Goal: Task Accomplishment & Management: Complete application form

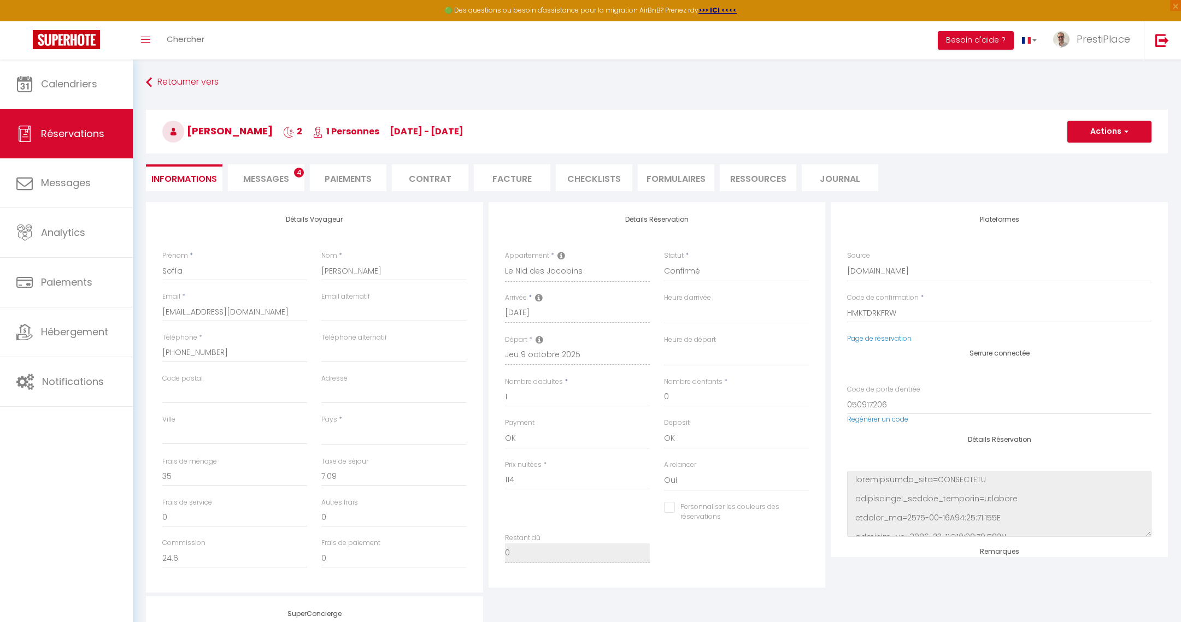
select select
select select "72385"
select select
select select "1"
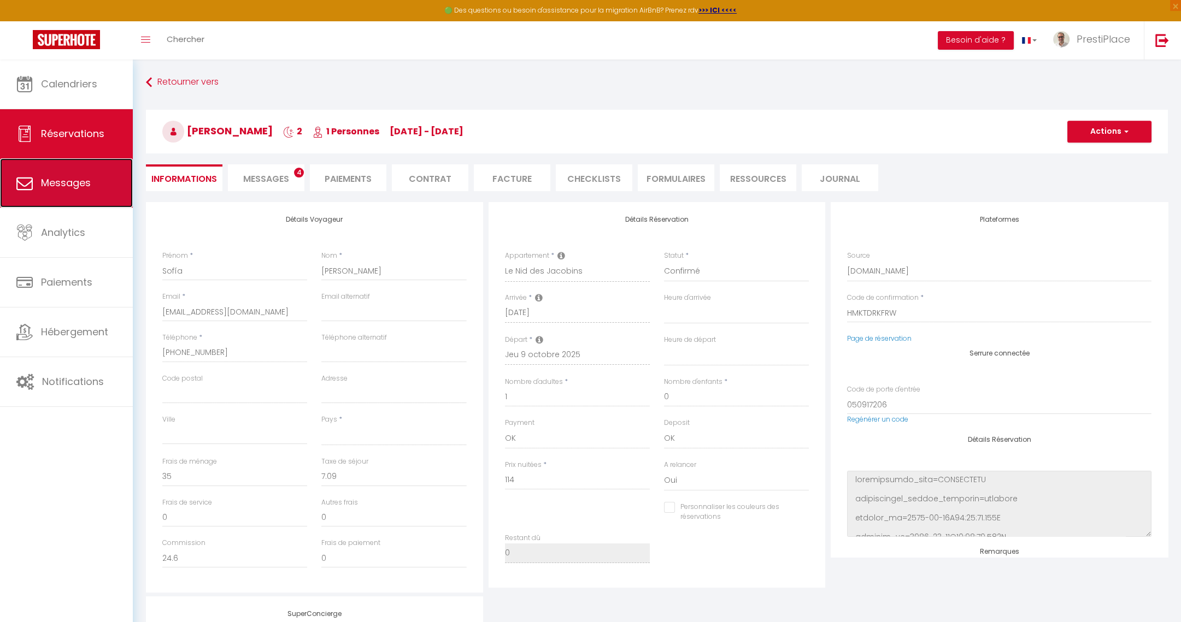
click at [61, 186] on span "Messages" at bounding box center [66, 183] width 50 height 14
select select "message"
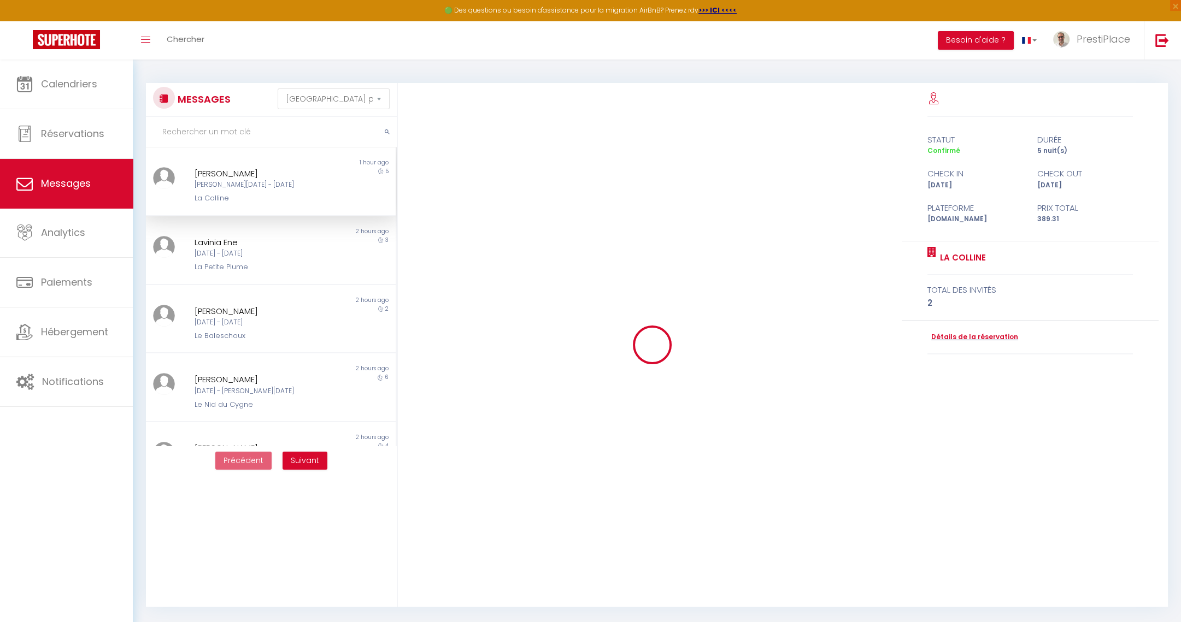
click at [251, 192] on div "[PERSON_NAME][DATE] - [DATE] La Colline" at bounding box center [260, 185] width 146 height 37
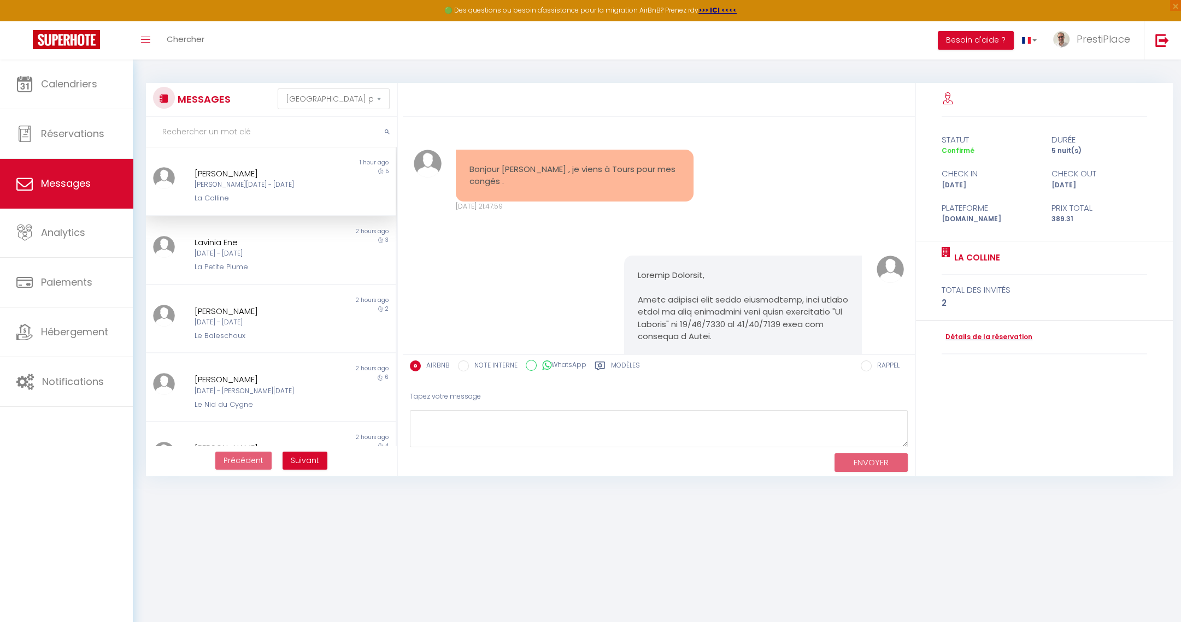
scroll to position [1924, 0]
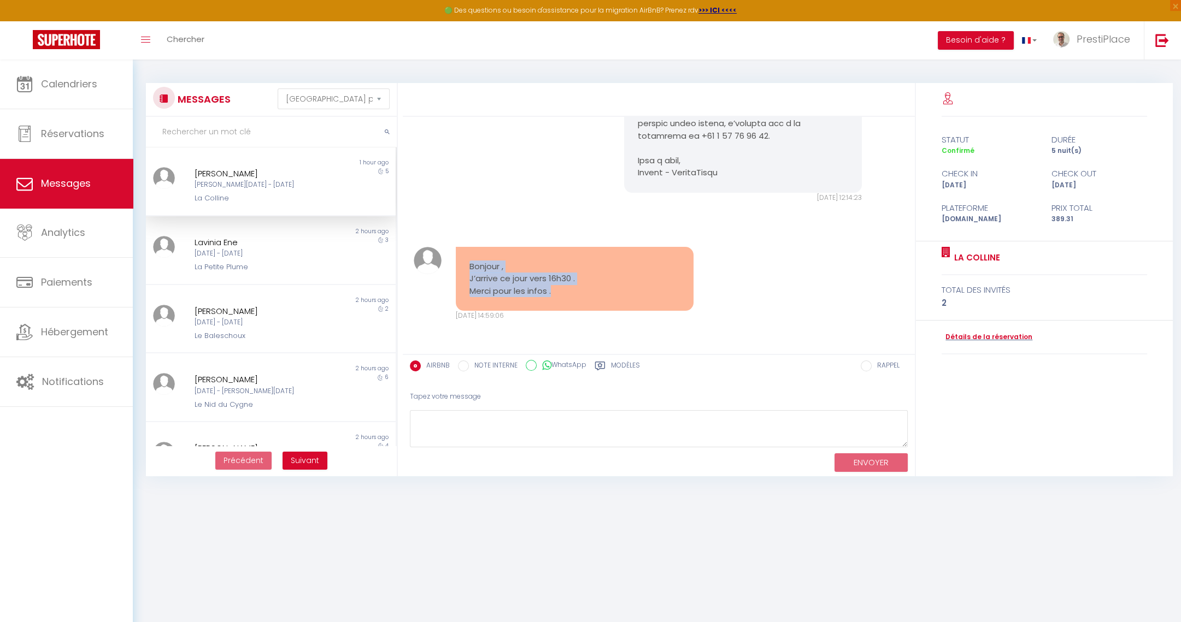
drag, startPoint x: 468, startPoint y: 266, endPoint x: 605, endPoint y: 295, distance: 139.6
click at [605, 295] on pre "Bonjour , J’arrive ce jour vers 16h30 . Merci pour les infos ." at bounding box center [574, 279] width 211 height 37
copy pre "Bonjour , J’arrive ce jour vers 16h30 . Merci pour les infos ."
click at [970, 335] on link "Détails de la réservation" at bounding box center [986, 337] width 91 height 10
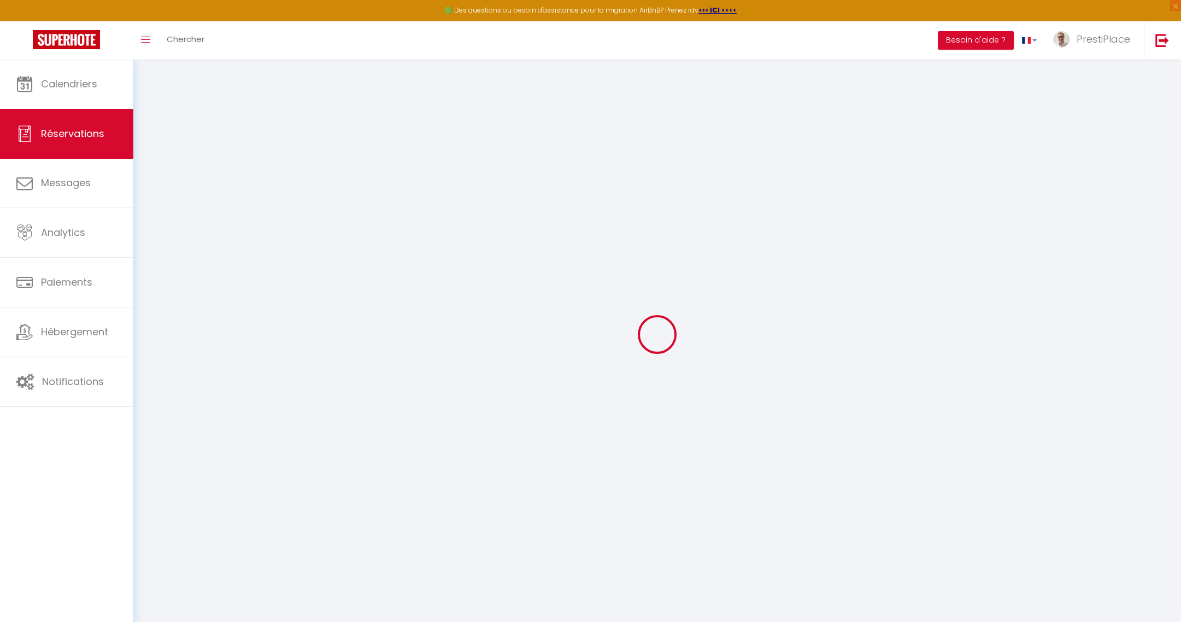
type input "Gayelord"
type input "Koehler"
type input "[EMAIL_ADDRESS][DOMAIN_NAME]"
type input "[PHONE_NUMBER]"
select select "FR"
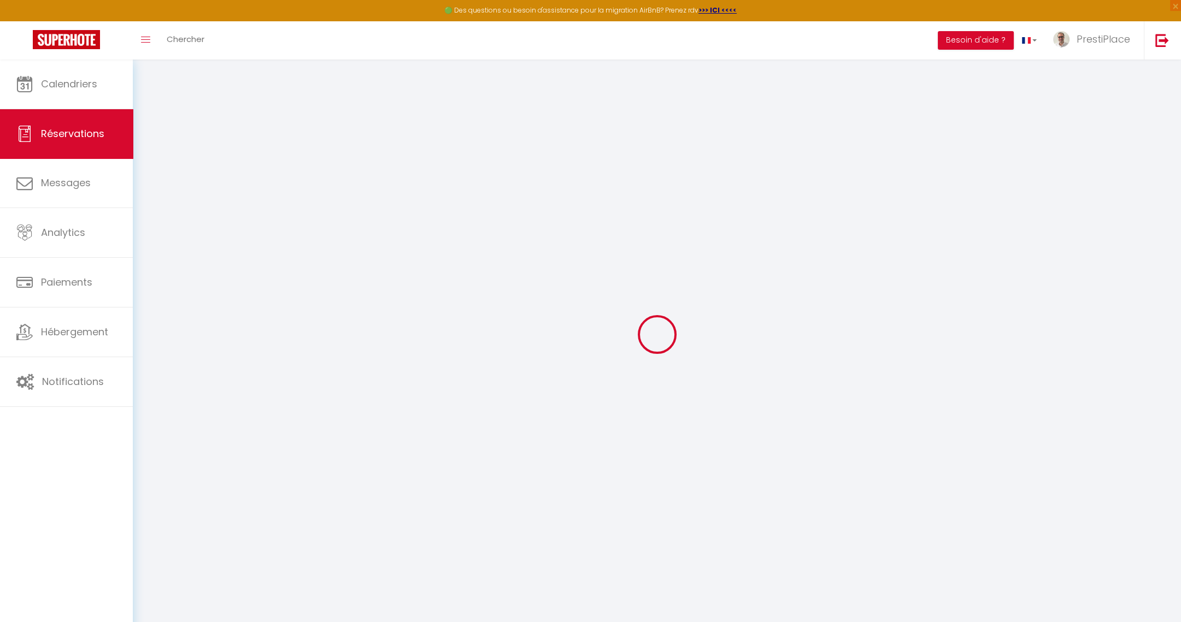
type input "68.58"
select select "77440"
select select "1"
select select
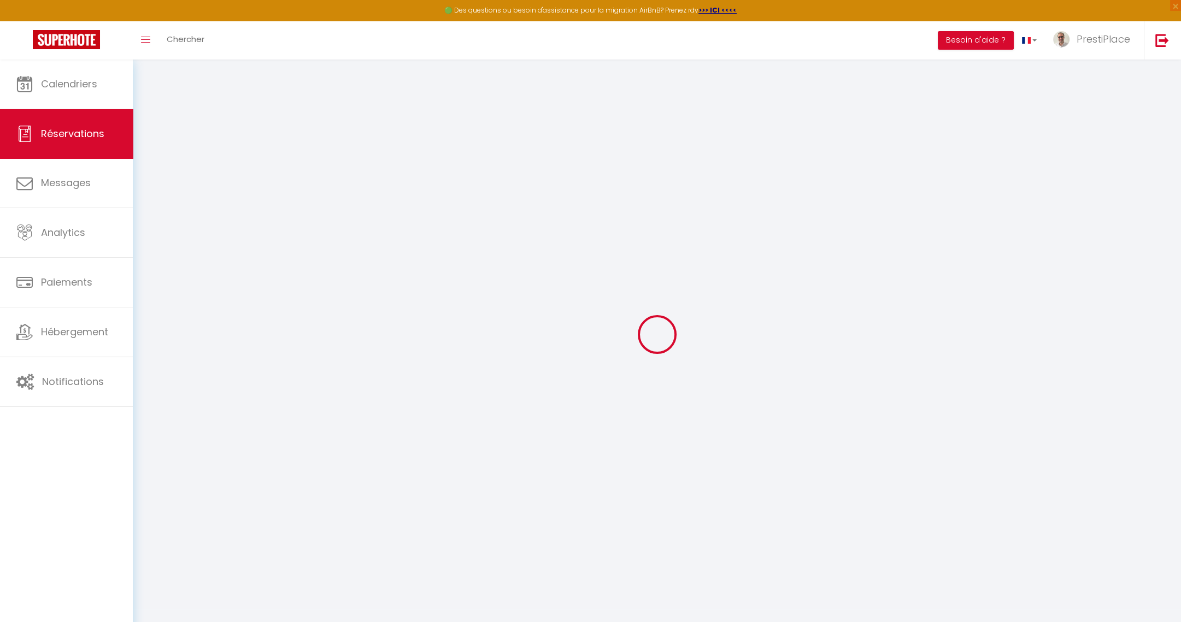
type input "2"
select select "12"
select select
type input "323"
checkbox input "false"
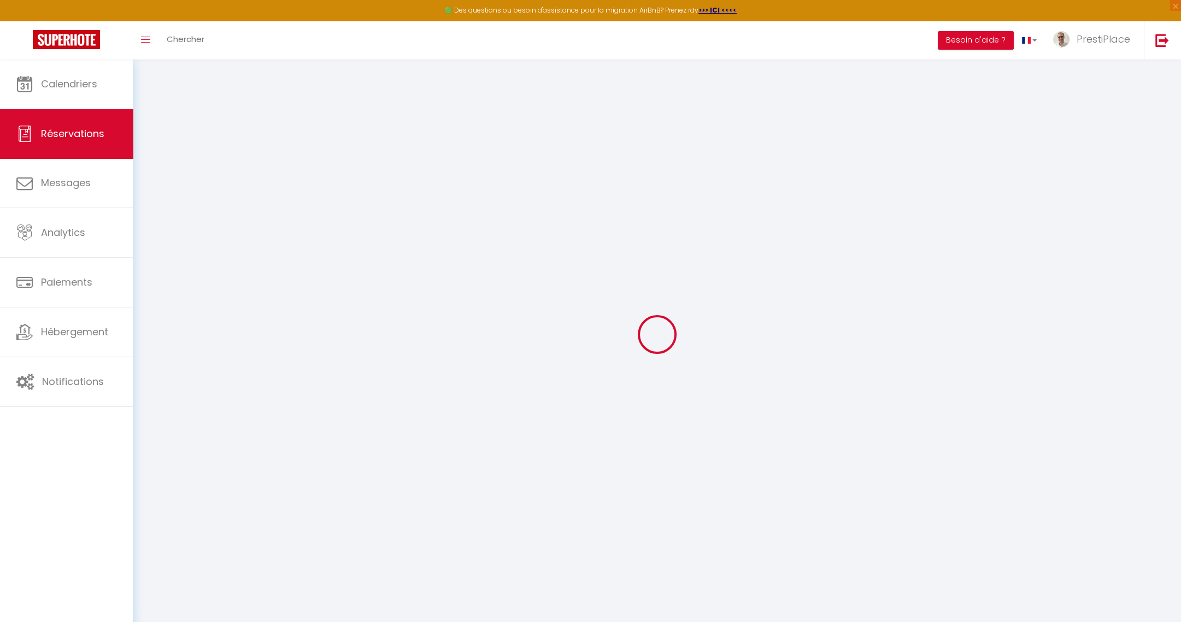
type input "0"
select select "1"
type input "0"
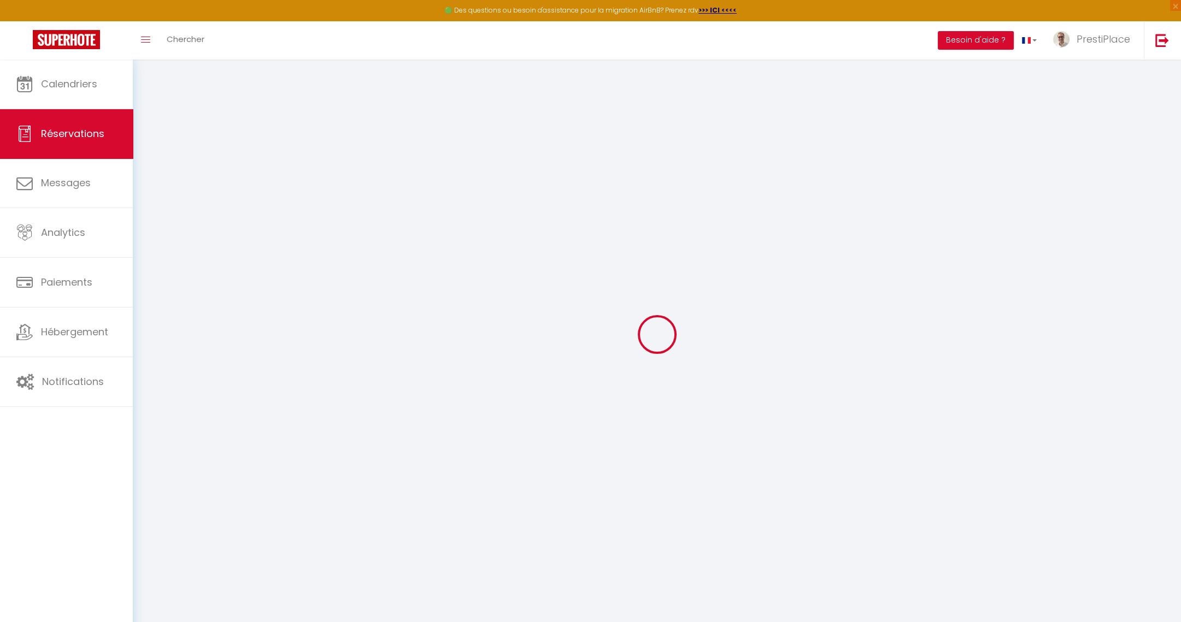
select select
select select "15"
checkbox input "false"
select select
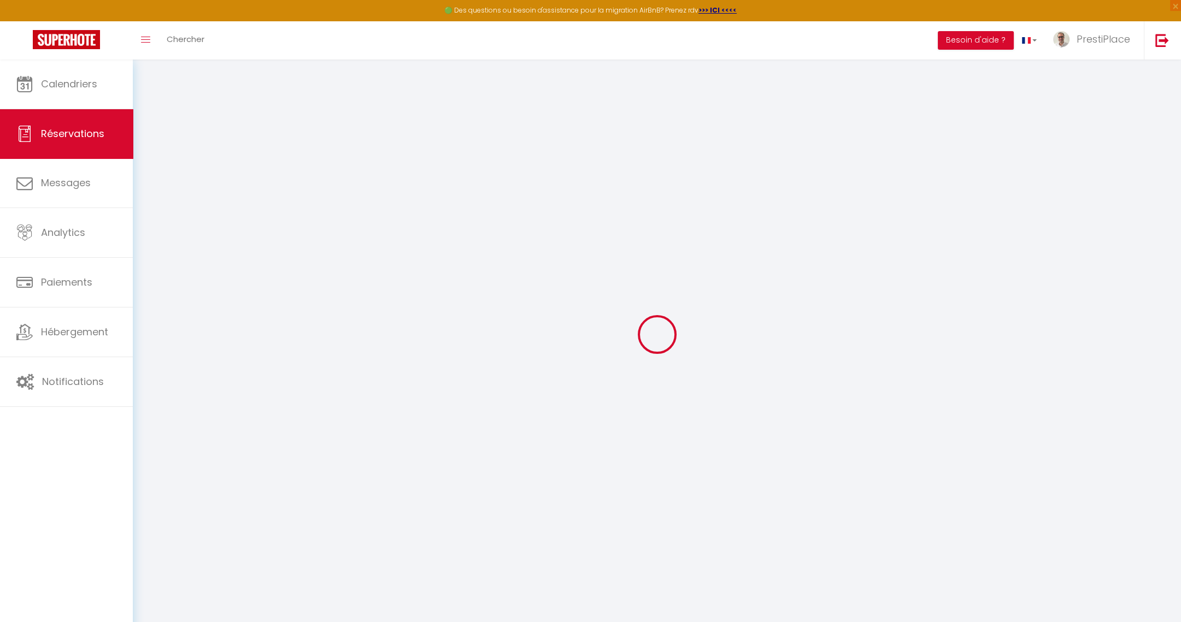
select select
checkbox input "false"
select select
checkbox input "false"
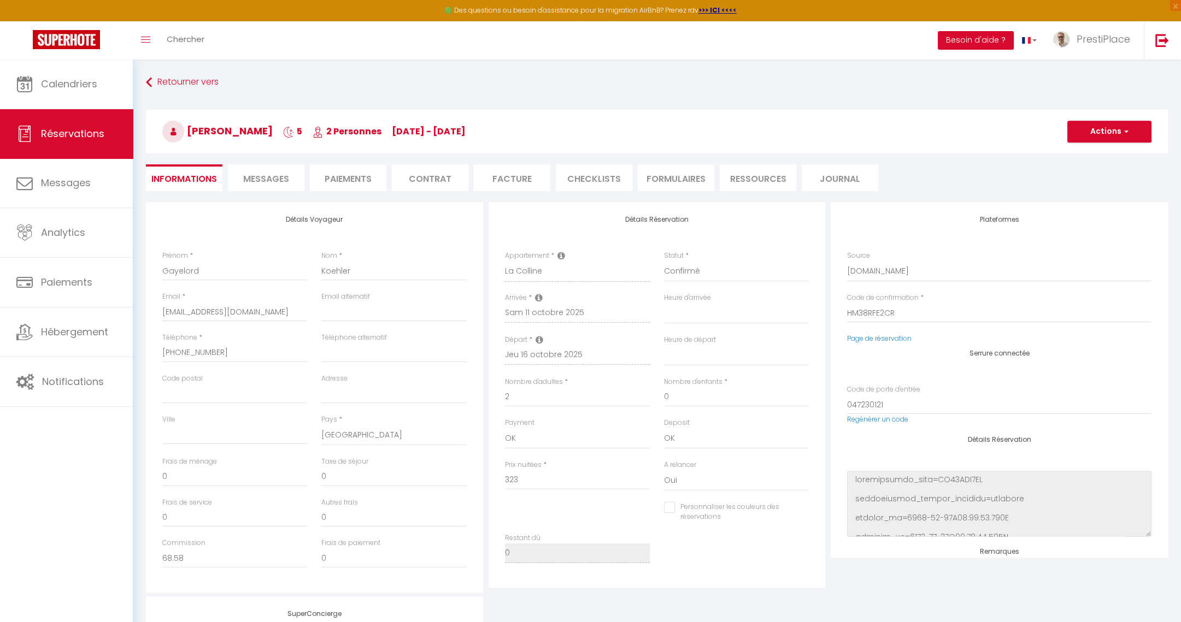
type input "48"
type input "18.31"
select select
checkbox input "false"
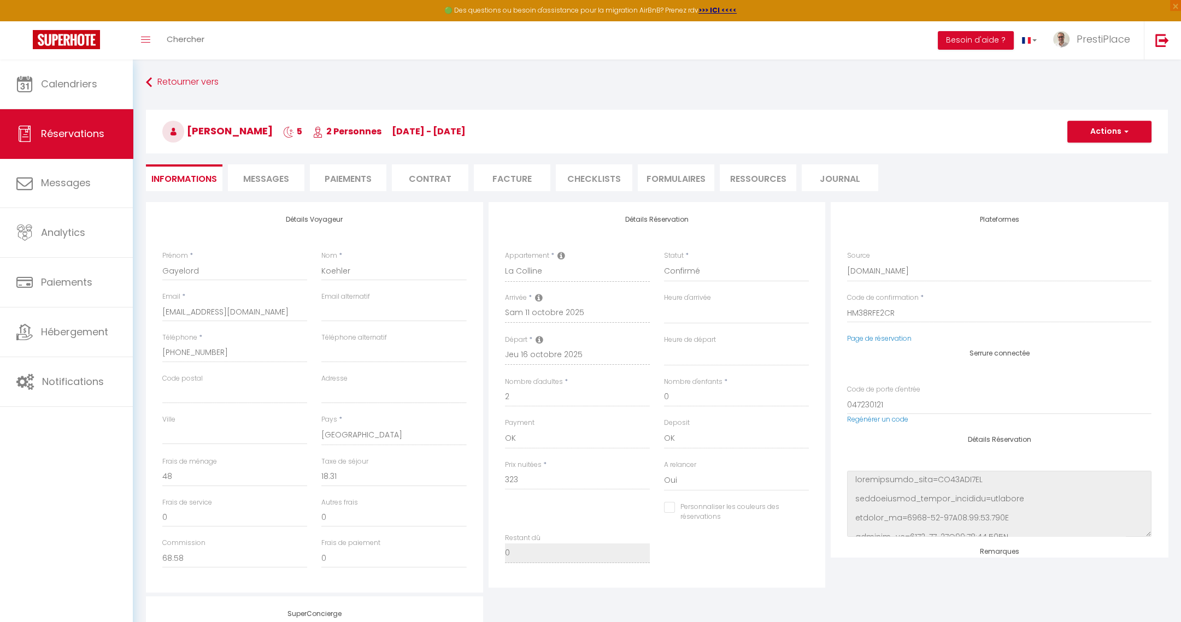
select select
checkbox input "false"
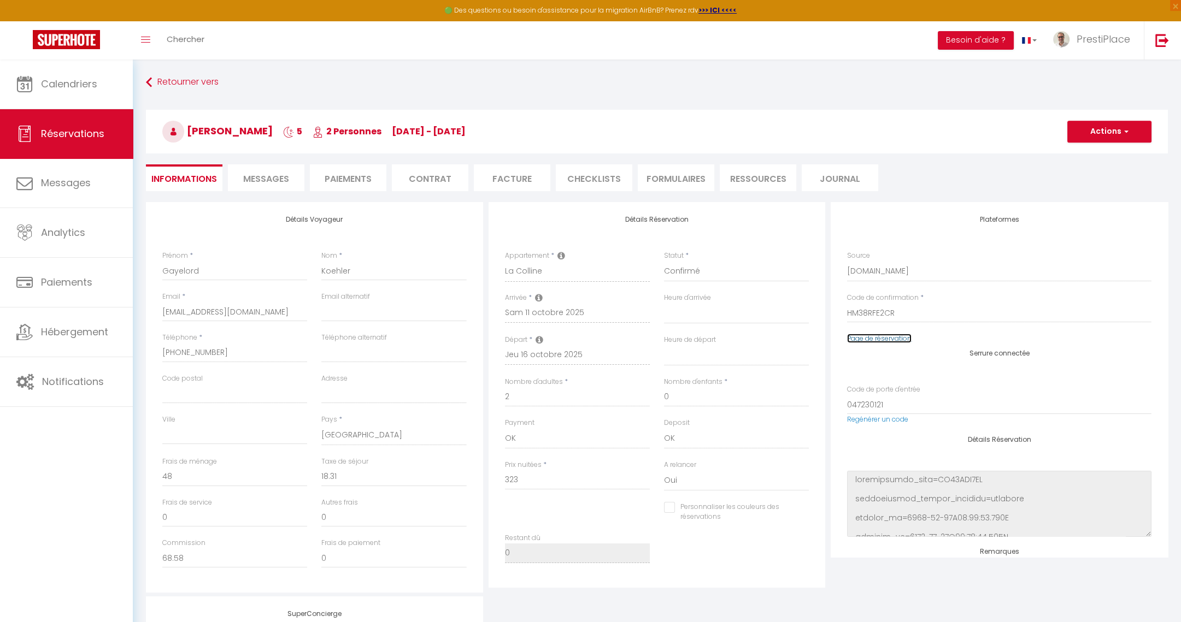
click at [873, 338] on link "Page de réservation" at bounding box center [879, 338] width 64 height 9
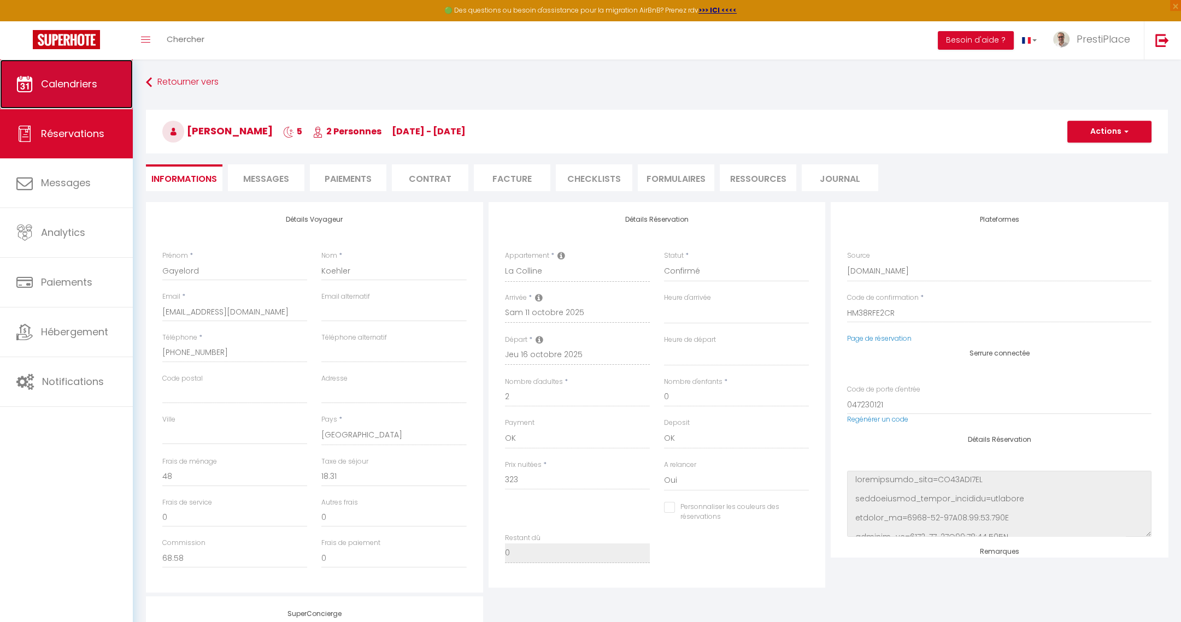
click at [57, 85] on span "Calendriers" at bounding box center [69, 84] width 56 height 14
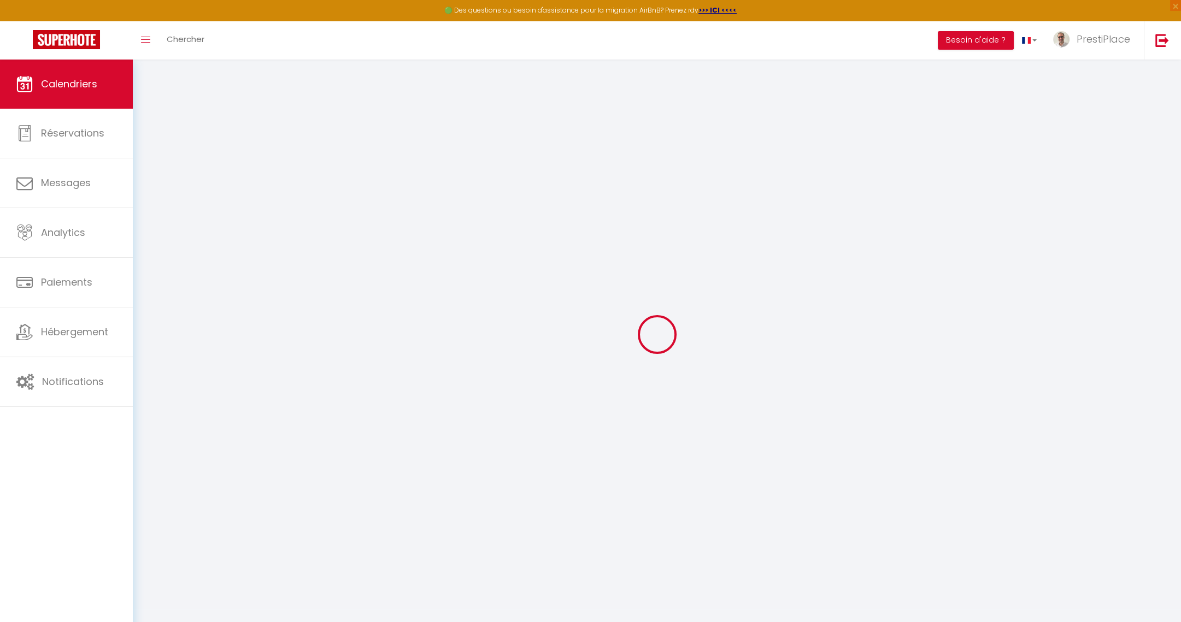
select select
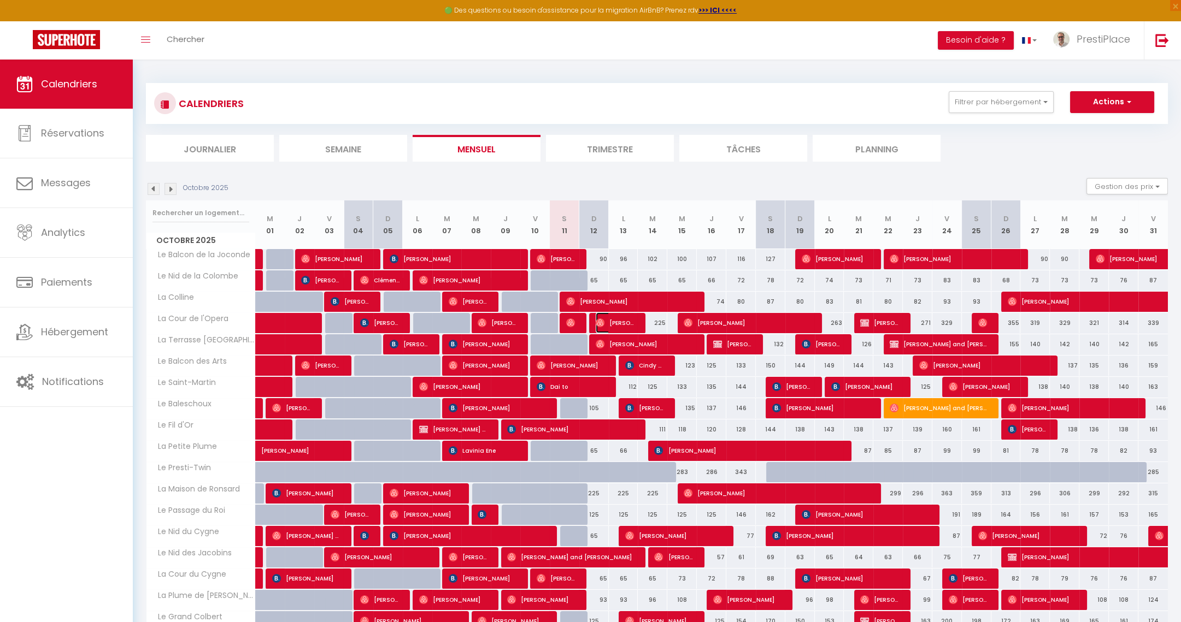
click at [610, 322] on span "[PERSON_NAME]" at bounding box center [615, 323] width 39 height 21
select select "OK"
select select "0"
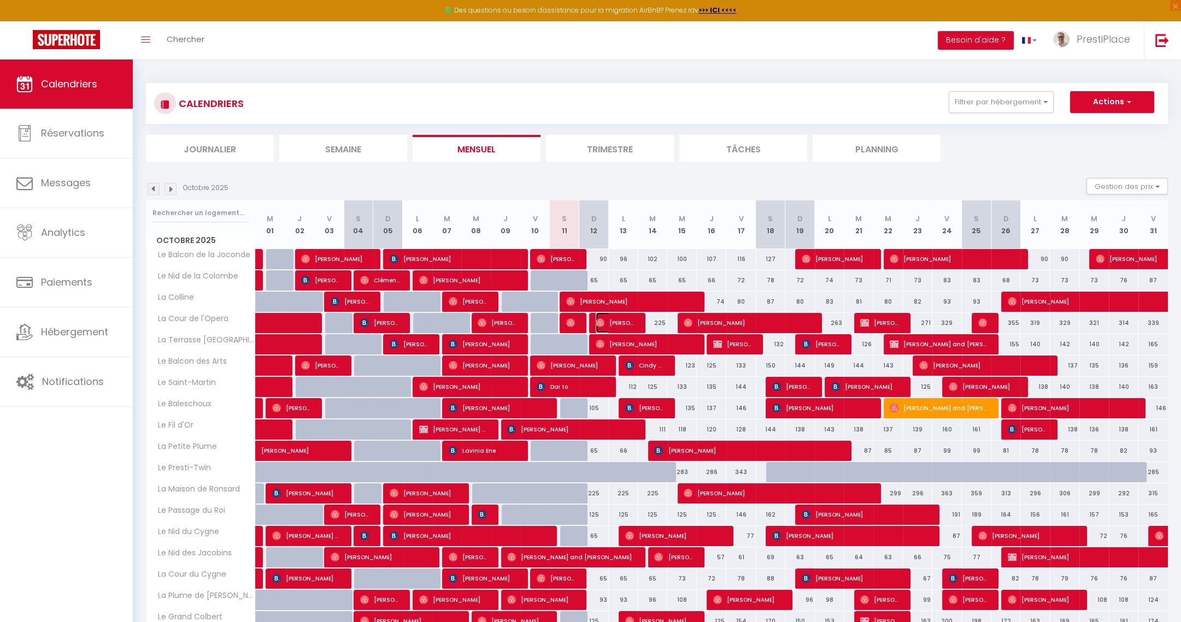
select select "1"
select select
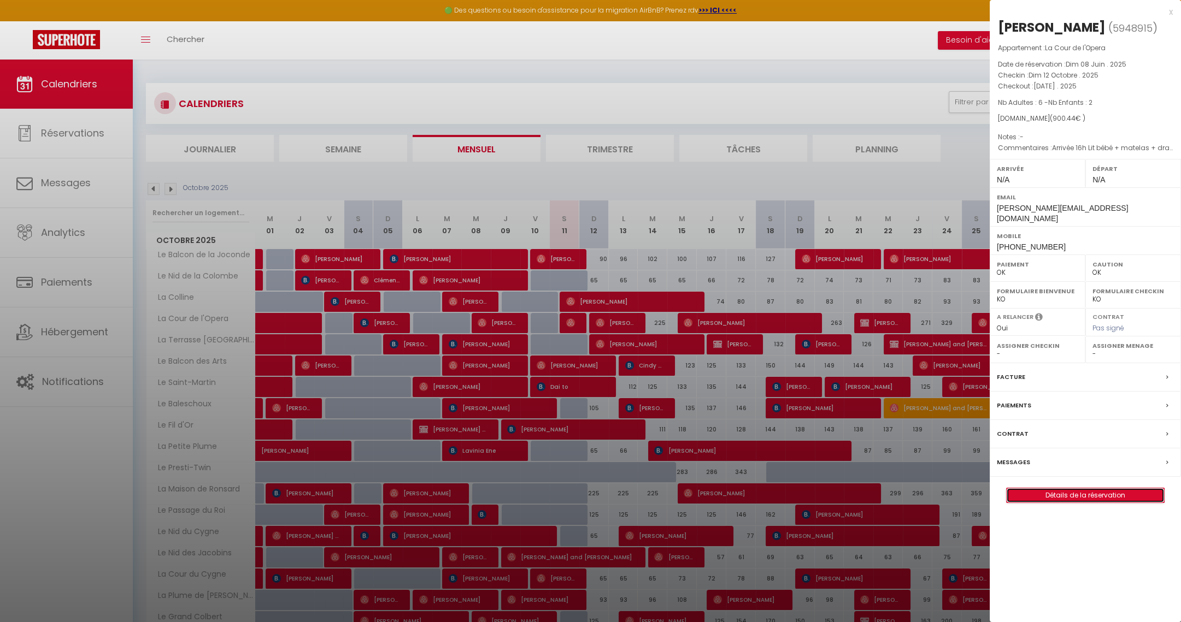
click at [1075, 488] on link "Détails de la réservation" at bounding box center [1084, 495] width 157 height 14
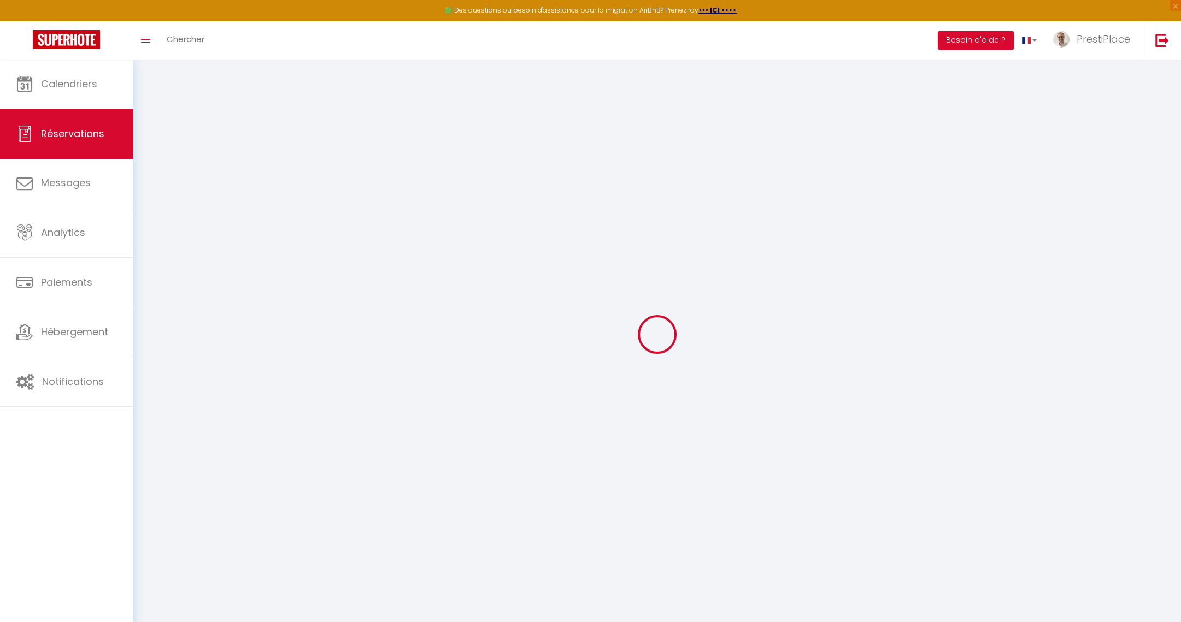
select select
checkbox input "false"
select select
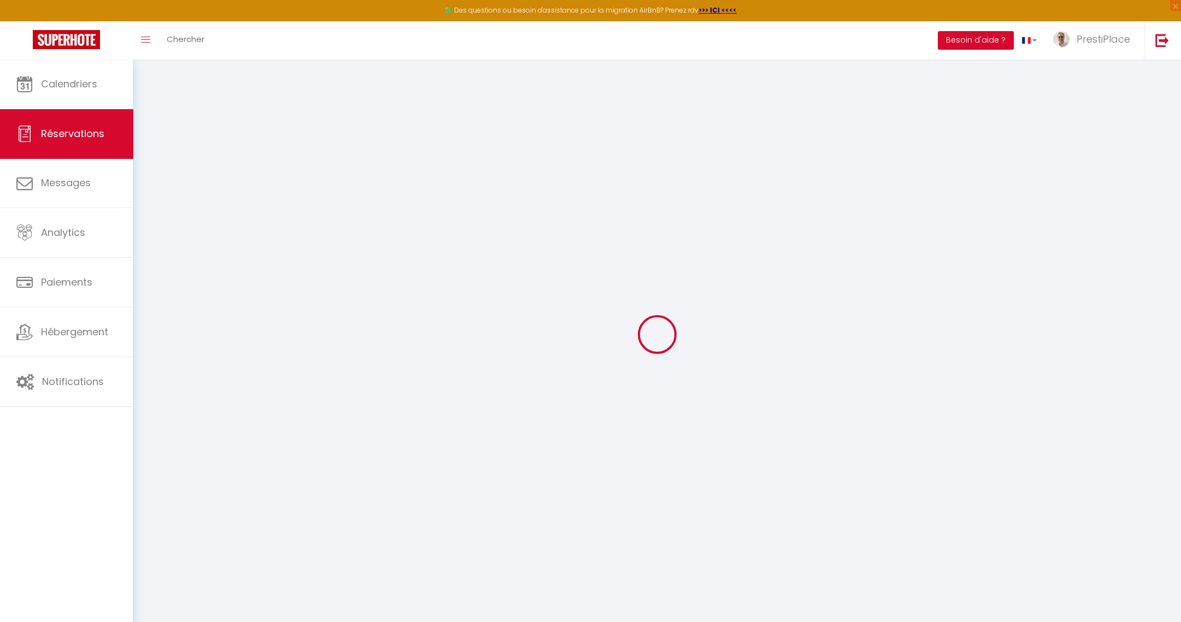
checkbox input "false"
select select
checkbox input "false"
type textarea "Arrivée 16h Lit bébé + matelas + drap + serviette à installer dans la chambre f…"
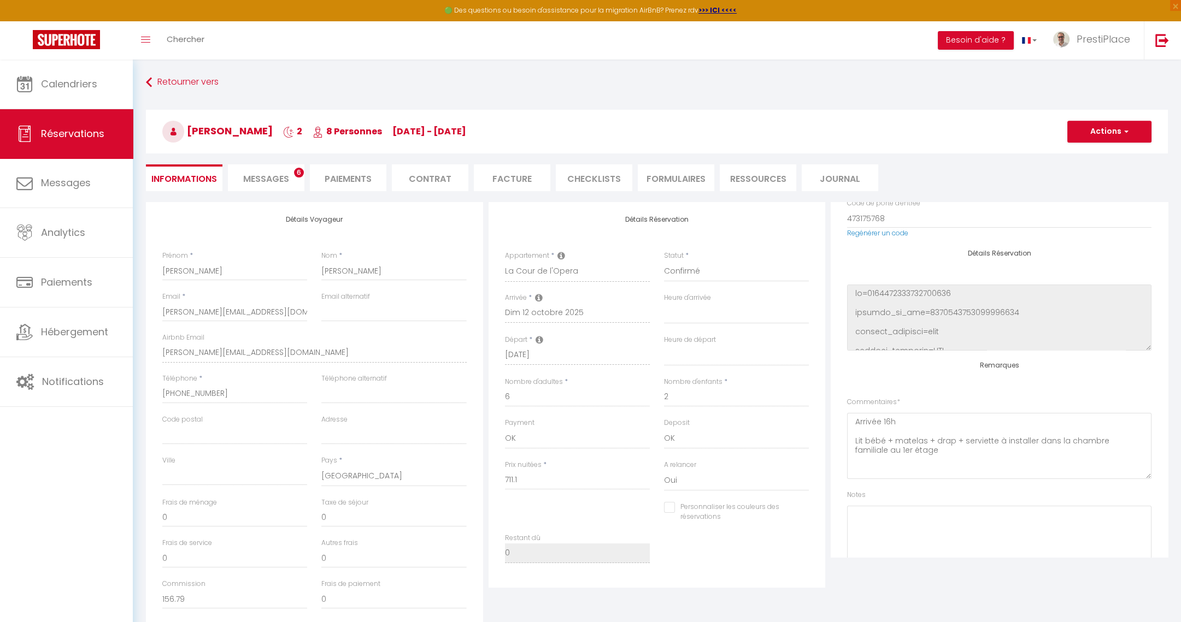
scroll to position [225, 0]
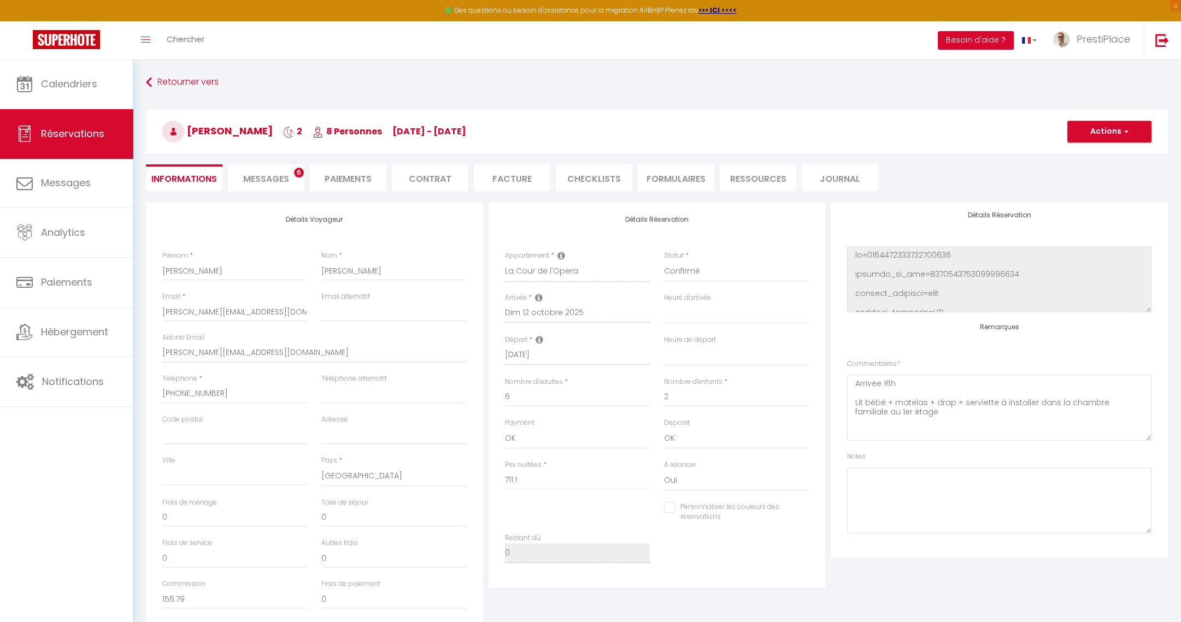
type input "160"
type input "29.34"
select select
checkbox input "false"
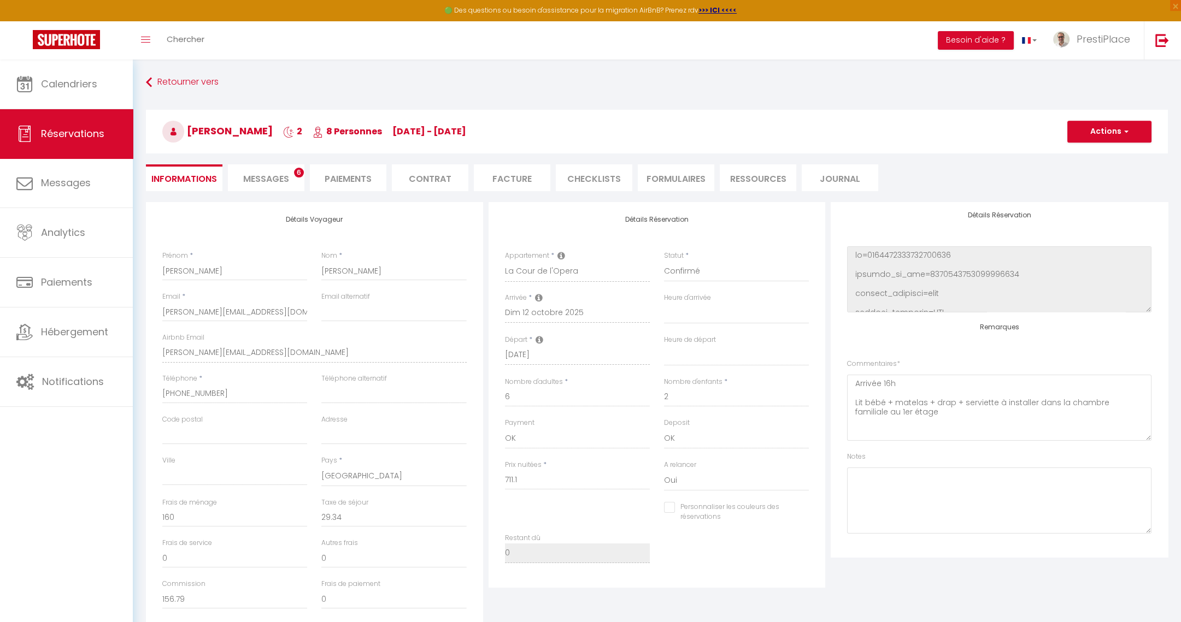
select select
click at [855, 384] on textarea "Arrivée 16h Lit bébé + matelas + drap + serviette à installer dans la chambre f…" at bounding box center [999, 408] width 304 height 66
type textarea "Ménage à partir de 11h30 Arrivée 16h Lit bébé + matelas + drap + serviette à in…"
click at [1096, 134] on button "Actions" at bounding box center [1109, 132] width 84 height 22
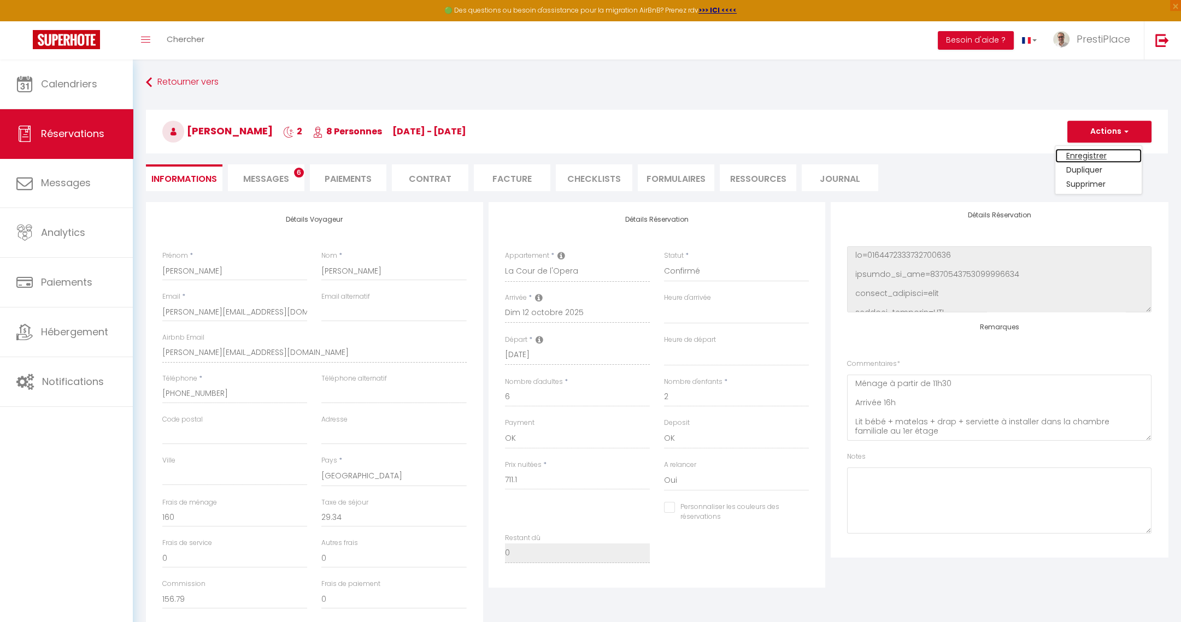
click at [1085, 154] on link "Enregistrer" at bounding box center [1098, 156] width 86 height 14
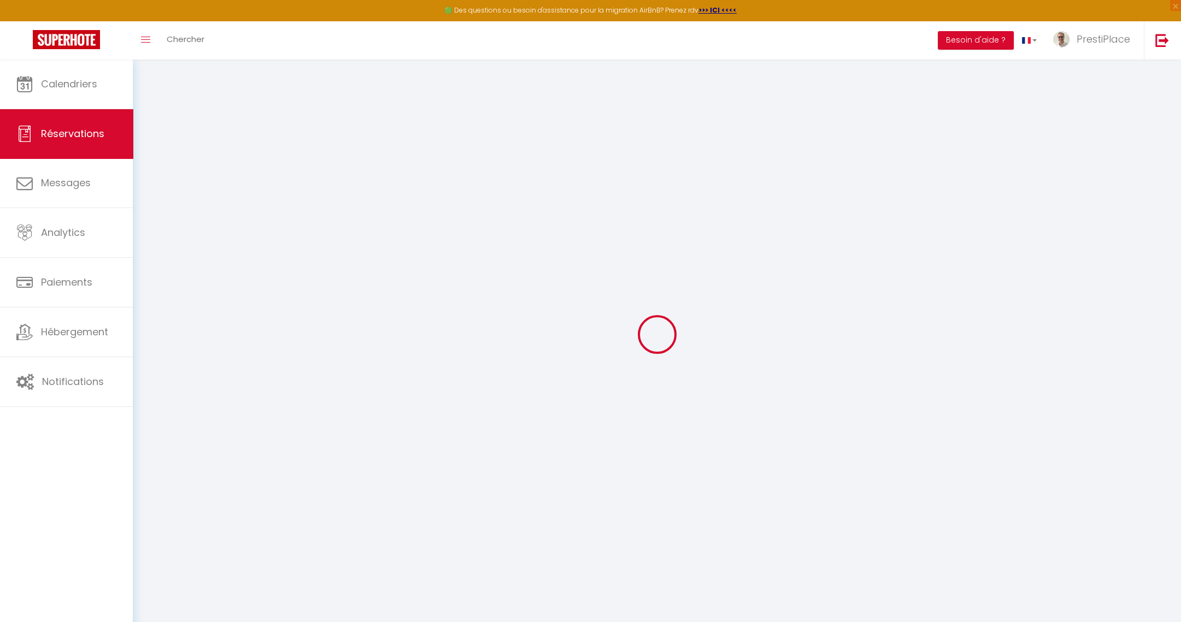
select select "not_cancelled"
